Goal: Communication & Community: Answer question/provide support

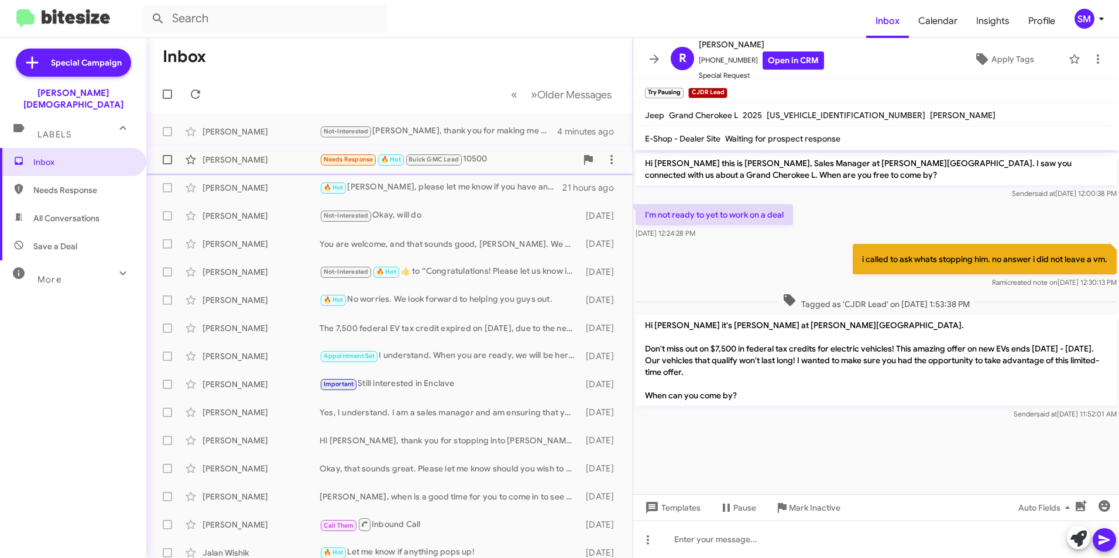
click at [245, 163] on div "[PERSON_NAME]" at bounding box center [261, 160] width 117 height 12
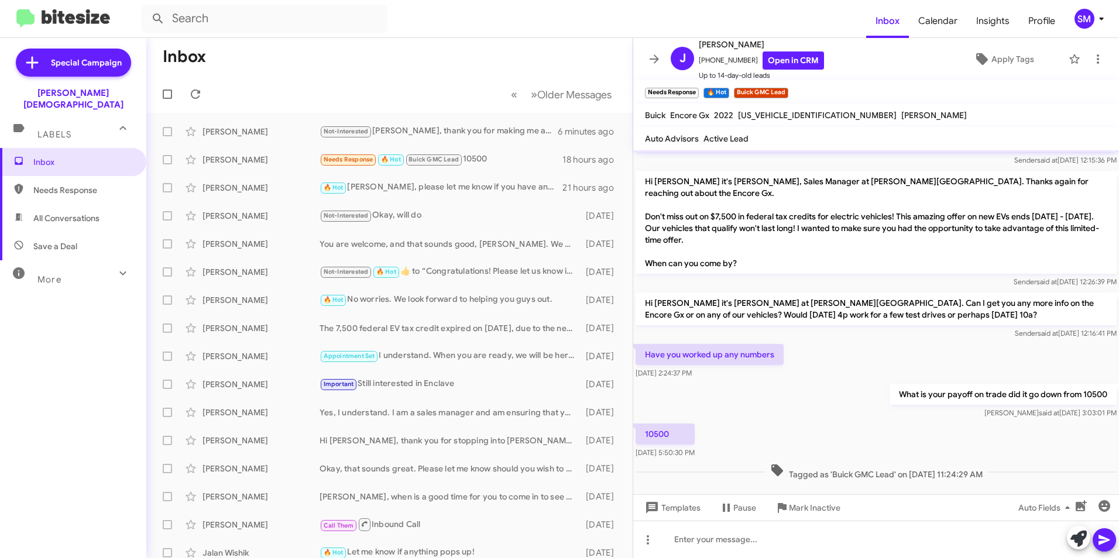
click at [654, 483] on div at bounding box center [876, 494] width 486 height 23
click at [659, 464] on div "Tagged as 'Buick GMC Lead' on [DATE] 11:24:29 AM" at bounding box center [876, 472] width 481 height 17
click at [668, 483] on div at bounding box center [876, 494] width 486 height 23
click at [710, 483] on div at bounding box center [876, 494] width 486 height 23
click at [997, 469] on div "Tagged as 'Buick GMC Lead' on [DATE] 11:24:29 AM" at bounding box center [876, 472] width 486 height 22
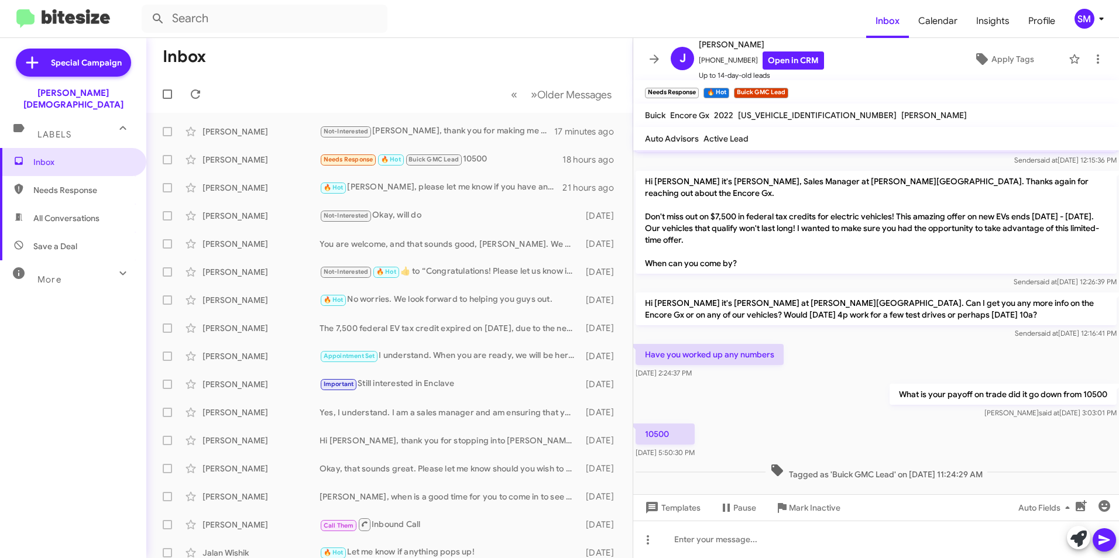
click at [997, 469] on div "Tagged as 'Buick GMC Lead' on [DATE] 11:24:29 AM" at bounding box center [876, 472] width 486 height 22
click at [773, 544] on div at bounding box center [876, 539] width 486 height 37
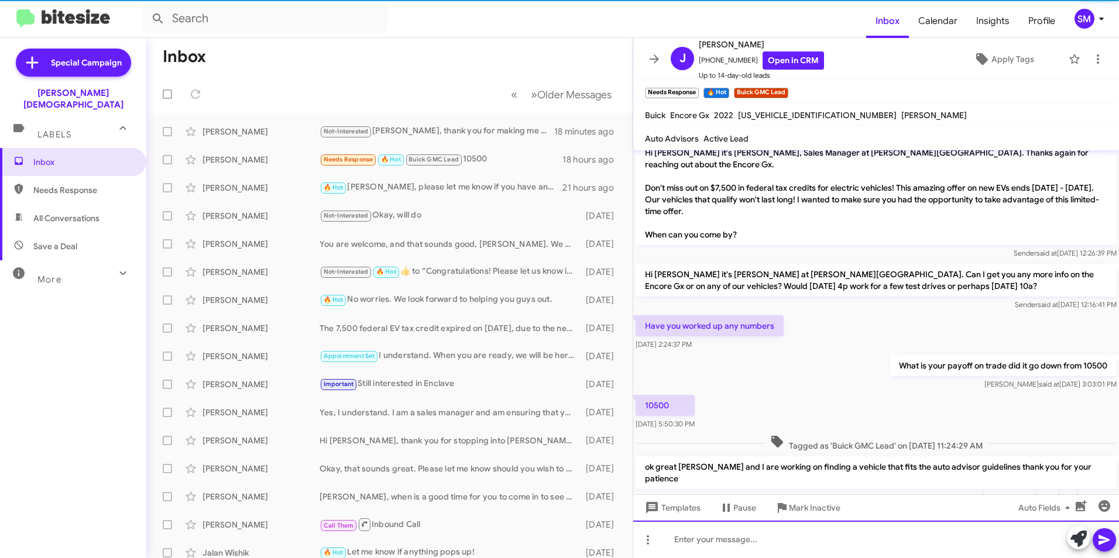
scroll to position [139, 0]
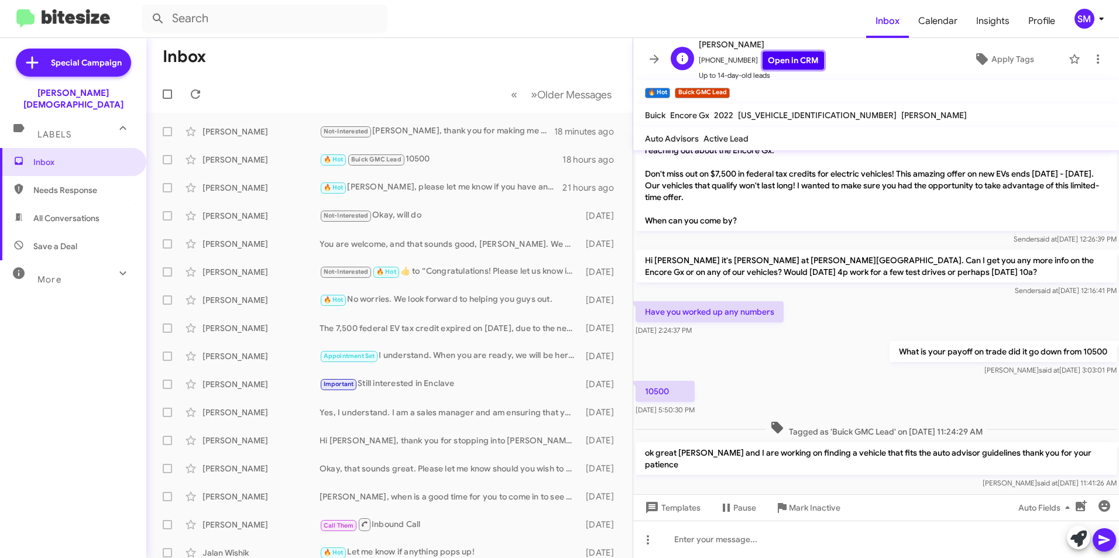
click at [774, 61] on link "Open in CRM" at bounding box center [793, 61] width 61 height 18
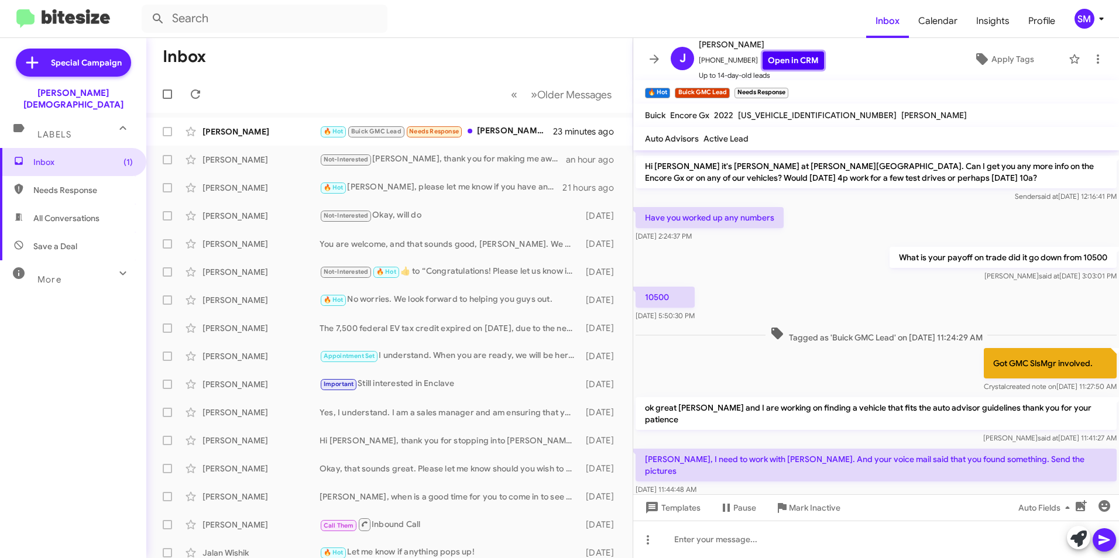
scroll to position [234, 0]
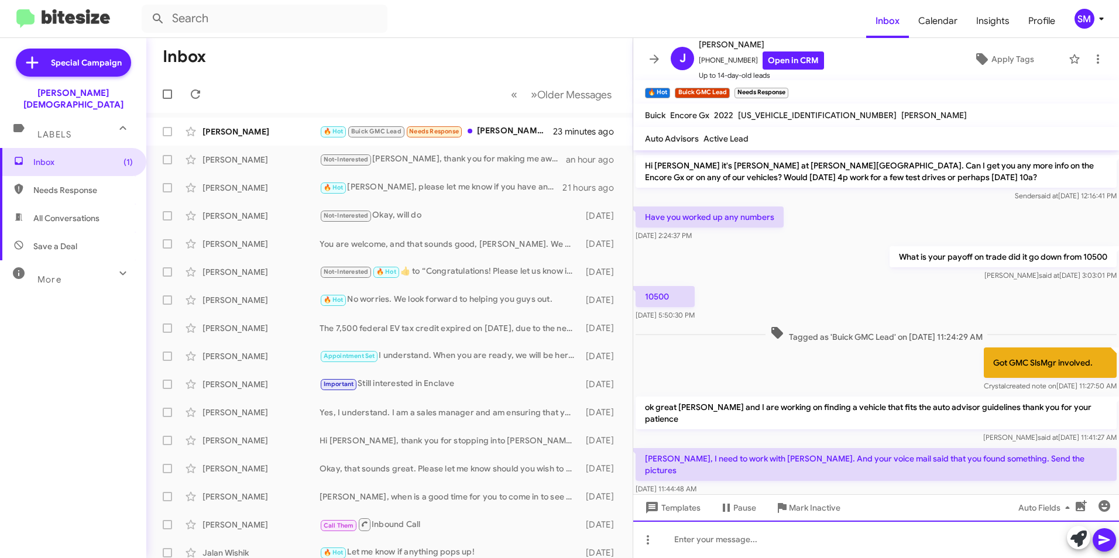
click at [831, 544] on div at bounding box center [876, 539] width 486 height 37
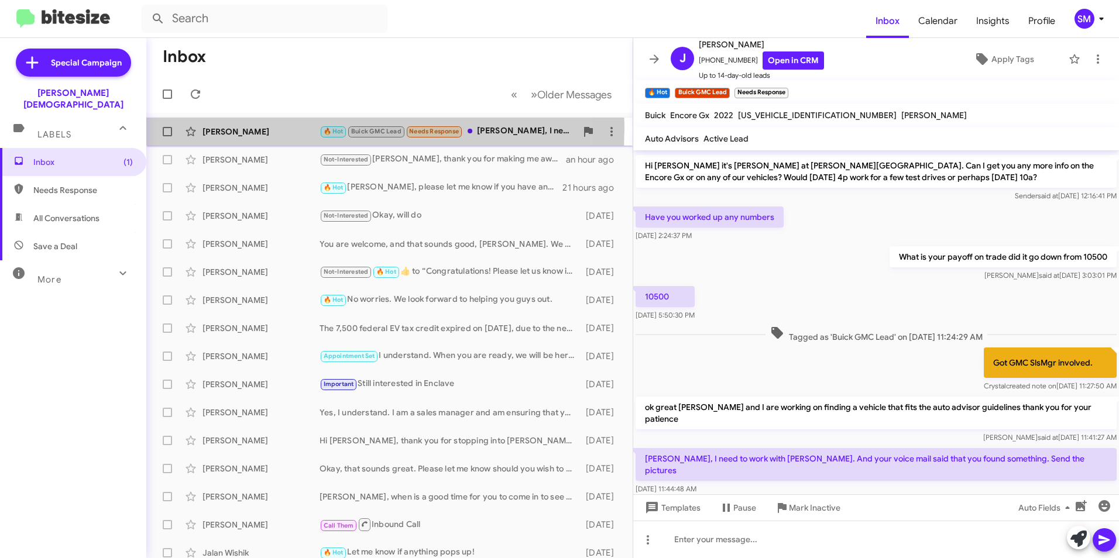
click at [236, 128] on div "[PERSON_NAME]" at bounding box center [261, 132] width 117 height 12
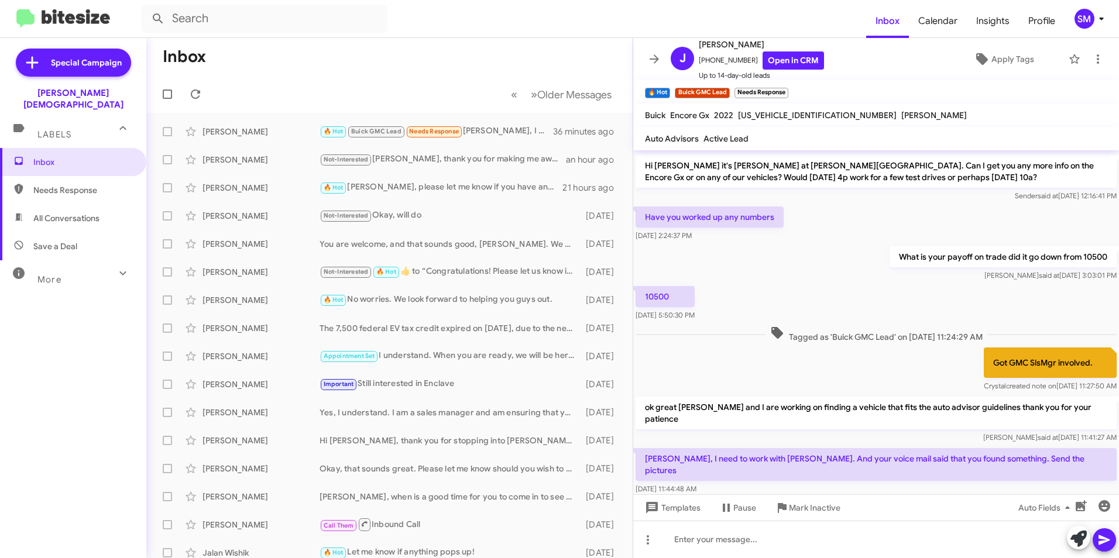
click at [718, 498] on div at bounding box center [876, 514] width 486 height 32
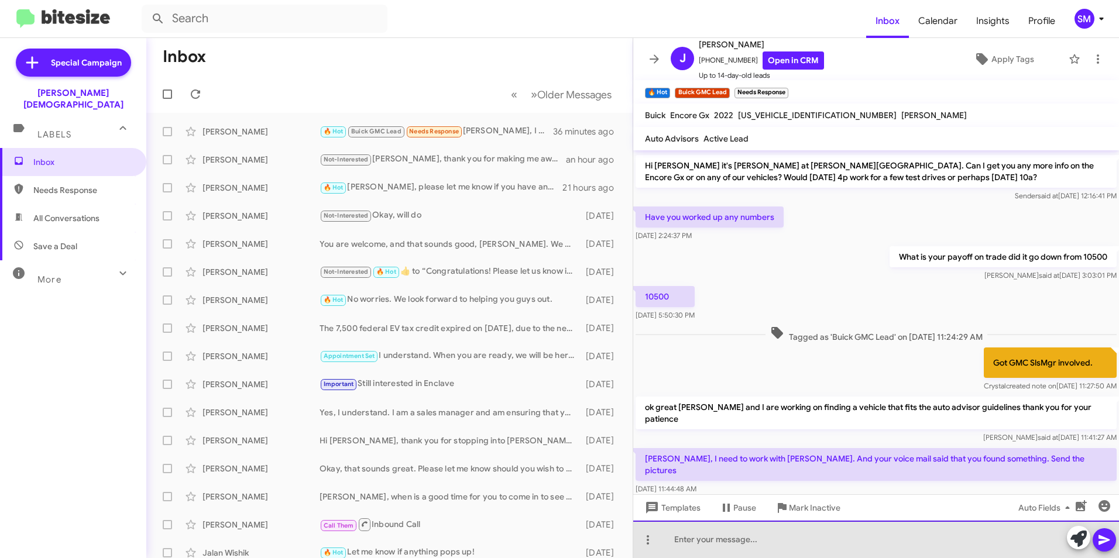
click at [694, 540] on div at bounding box center [876, 539] width 486 height 37
click at [922, 544] on div "this is [PERSON_NAME] sales manager we do work with [PERSON_NAME]" at bounding box center [876, 539] width 486 height 37
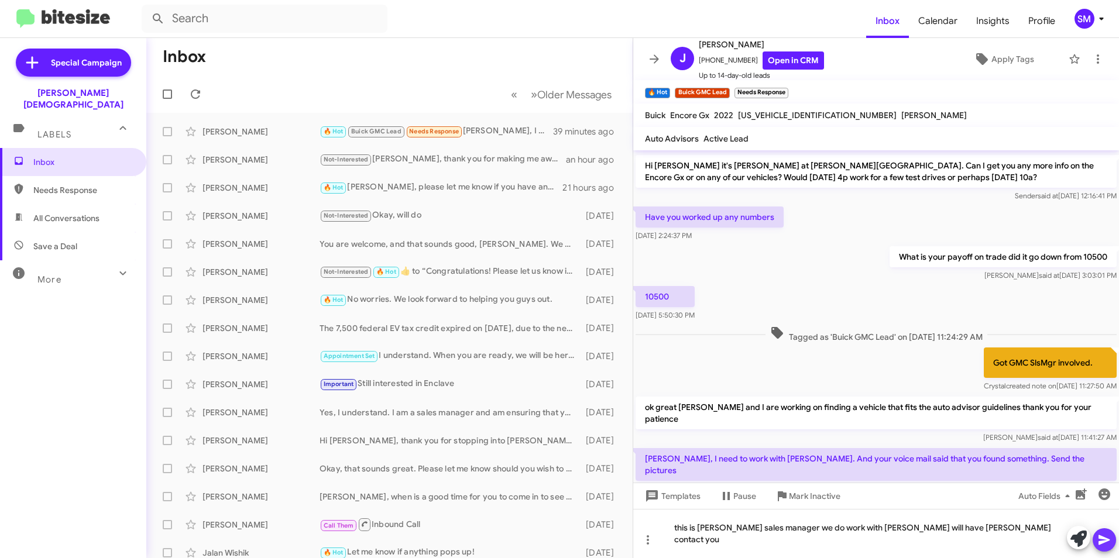
click at [1103, 540] on icon at bounding box center [1105, 540] width 14 height 14
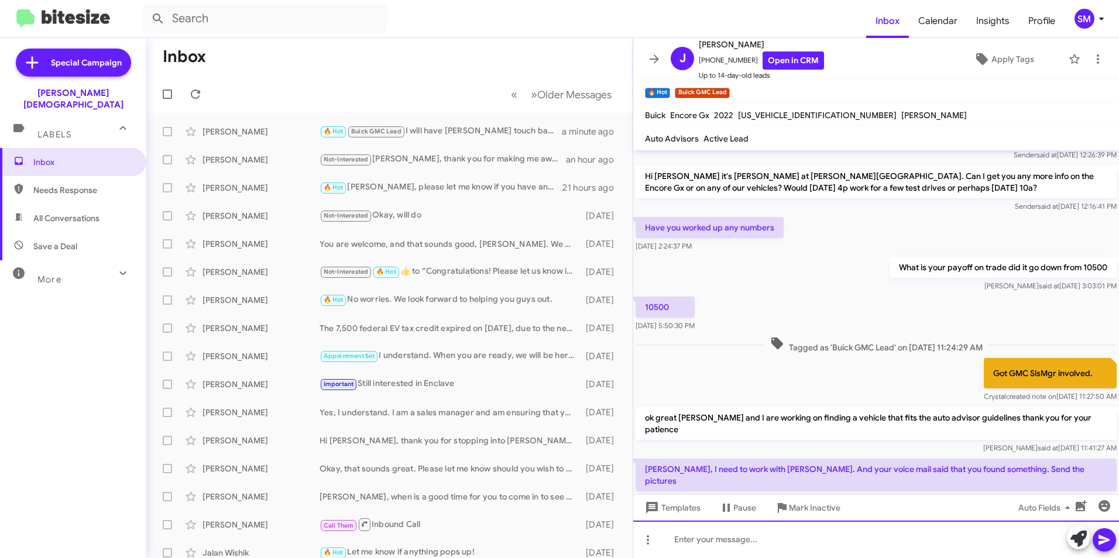
scroll to position [277, 0]
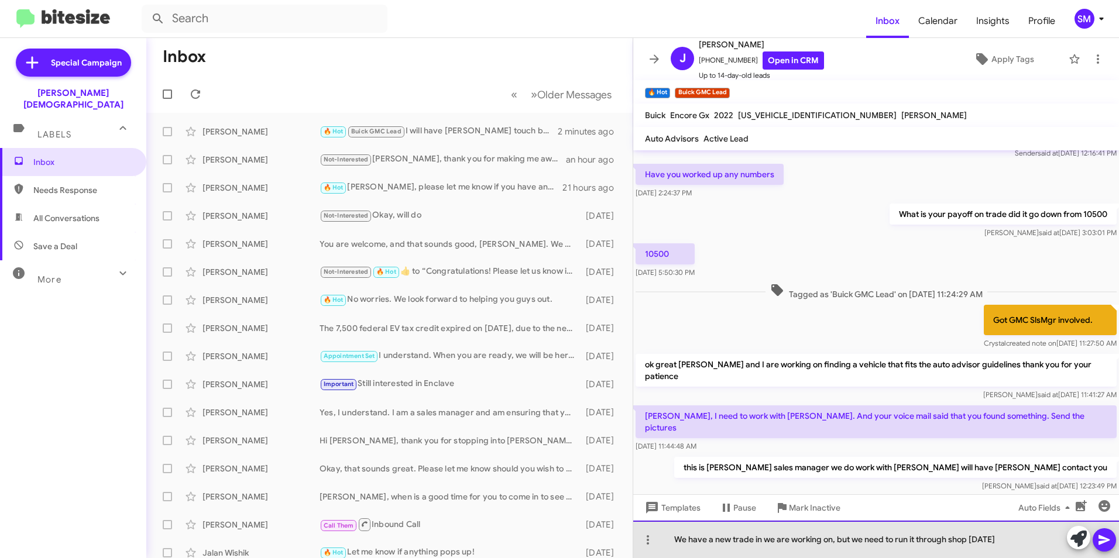
click at [729, 545] on div "We have a new trade in we are working on, but we need to run it through shop [D…" at bounding box center [876, 539] width 486 height 37
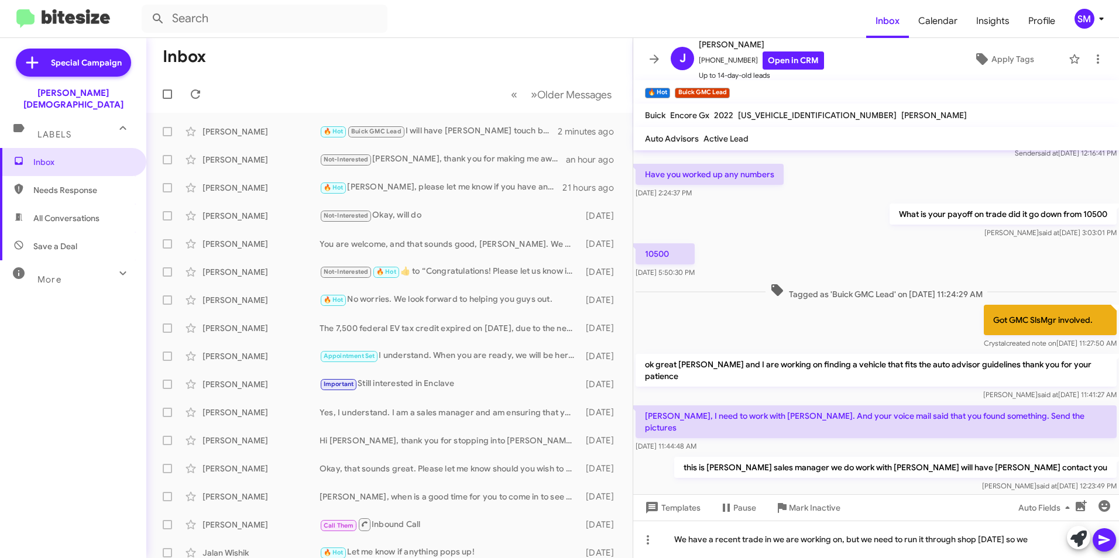
click at [663, 314] on div "Got GMC SlsMgr involved. [PERSON_NAME] created note on [DATE] 11:27:50 AM" at bounding box center [876, 327] width 486 height 49
click at [1043, 540] on div "We have a recent trade in we are working on, but we need to run it through shop…" at bounding box center [876, 539] width 486 height 37
click at [1101, 535] on icon at bounding box center [1105, 540] width 14 height 14
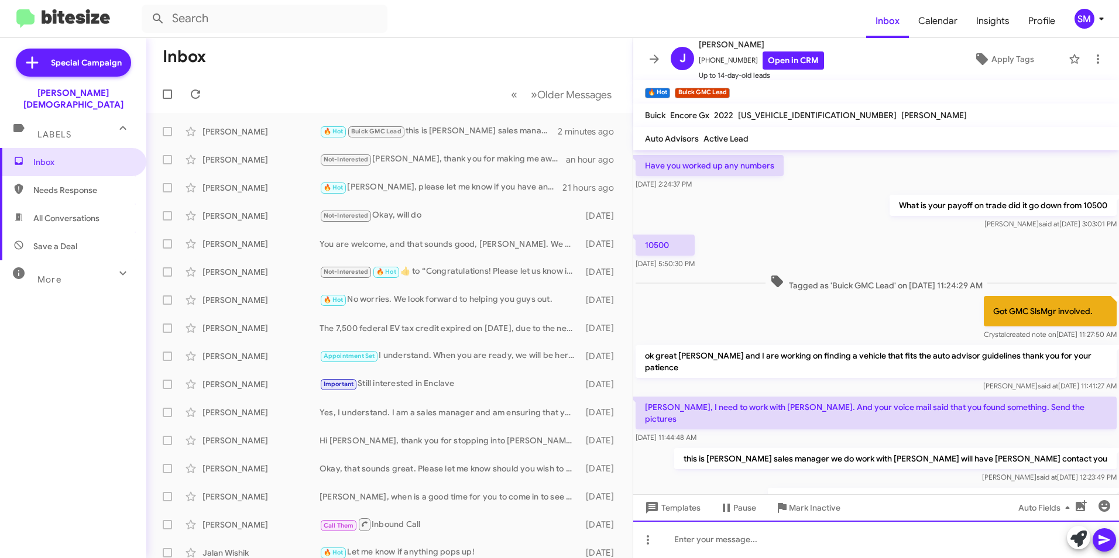
scroll to position [320, 0]
